Goal: Find specific page/section: Find specific page/section

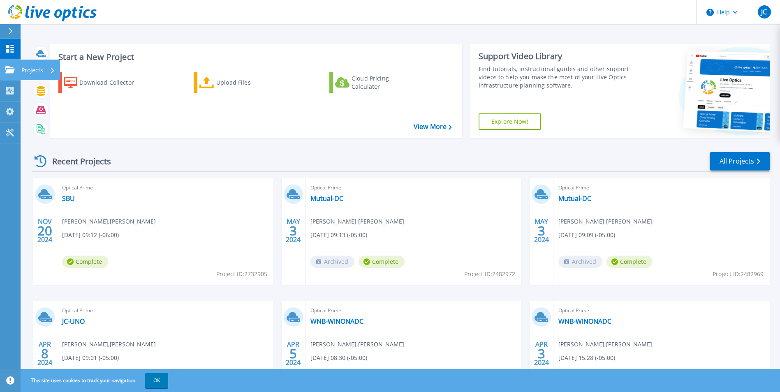
click at [7, 71] on icon at bounding box center [10, 69] width 10 height 7
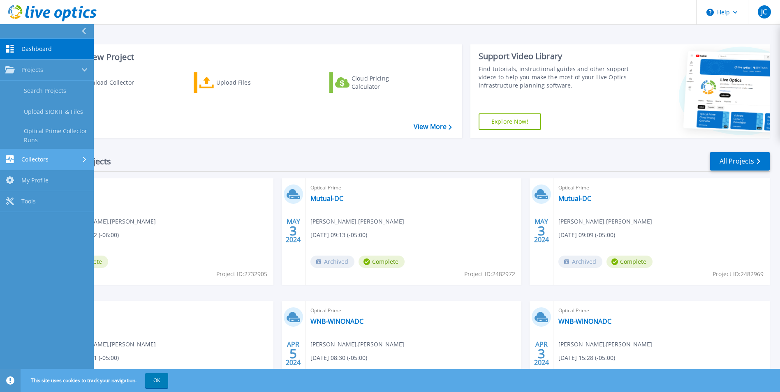
click at [51, 157] on div "Collectors" at bounding box center [47, 159] width 84 height 8
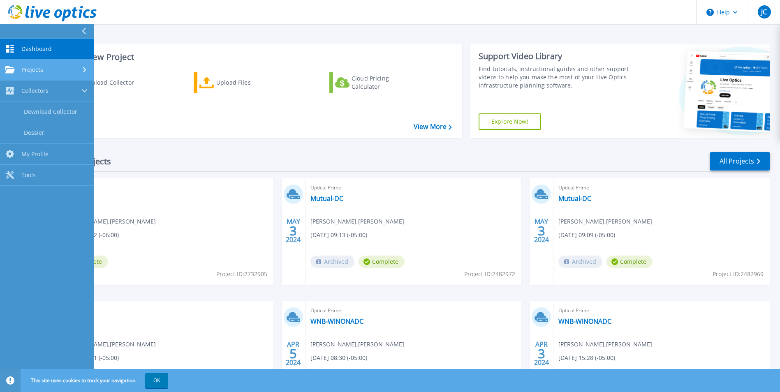
click at [46, 76] on link "Projects Projects" at bounding box center [47, 70] width 94 height 21
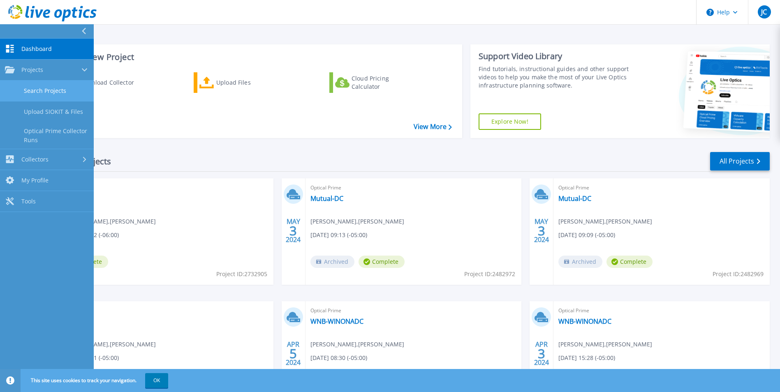
click at [51, 90] on link "Search Projects" at bounding box center [47, 91] width 94 height 21
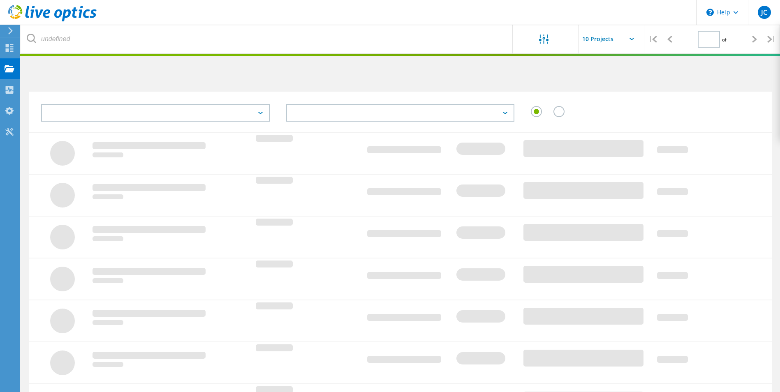
type input "1"
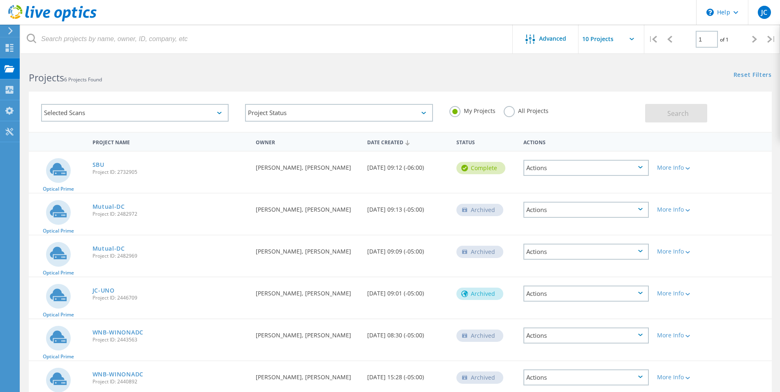
click at [185, 107] on div "Selected Scans" at bounding box center [135, 113] width 188 height 18
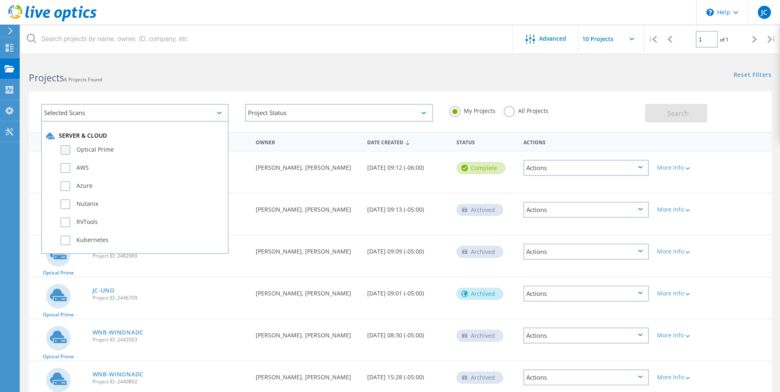
click at [97, 151] on label "Optical Prime" at bounding box center [141, 150] width 163 height 10
click at [0, 0] on input "Optical Prime" at bounding box center [0, 0] width 0 height 0
click at [562, 75] on div "Projects 6 Projects Found Reset Filters Show Filters" at bounding box center [401, 71] width 760 height 22
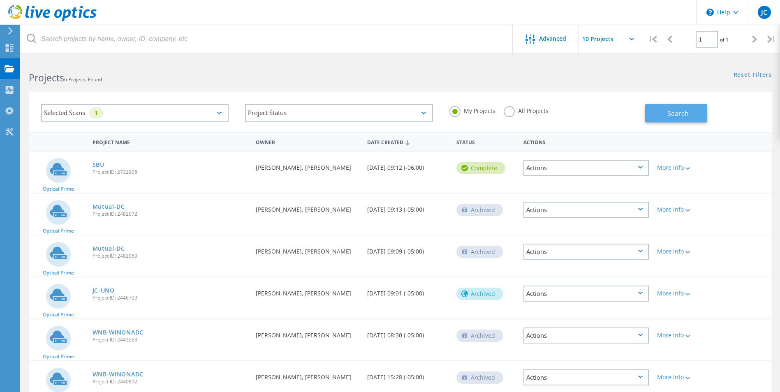
click at [665, 117] on button "Search" at bounding box center [676, 113] width 62 height 19
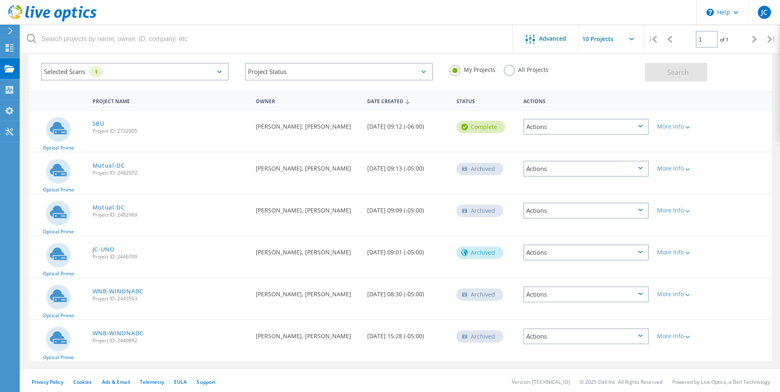
scroll to position [43, 0]
